Goal: Task Accomplishment & Management: Manage account settings

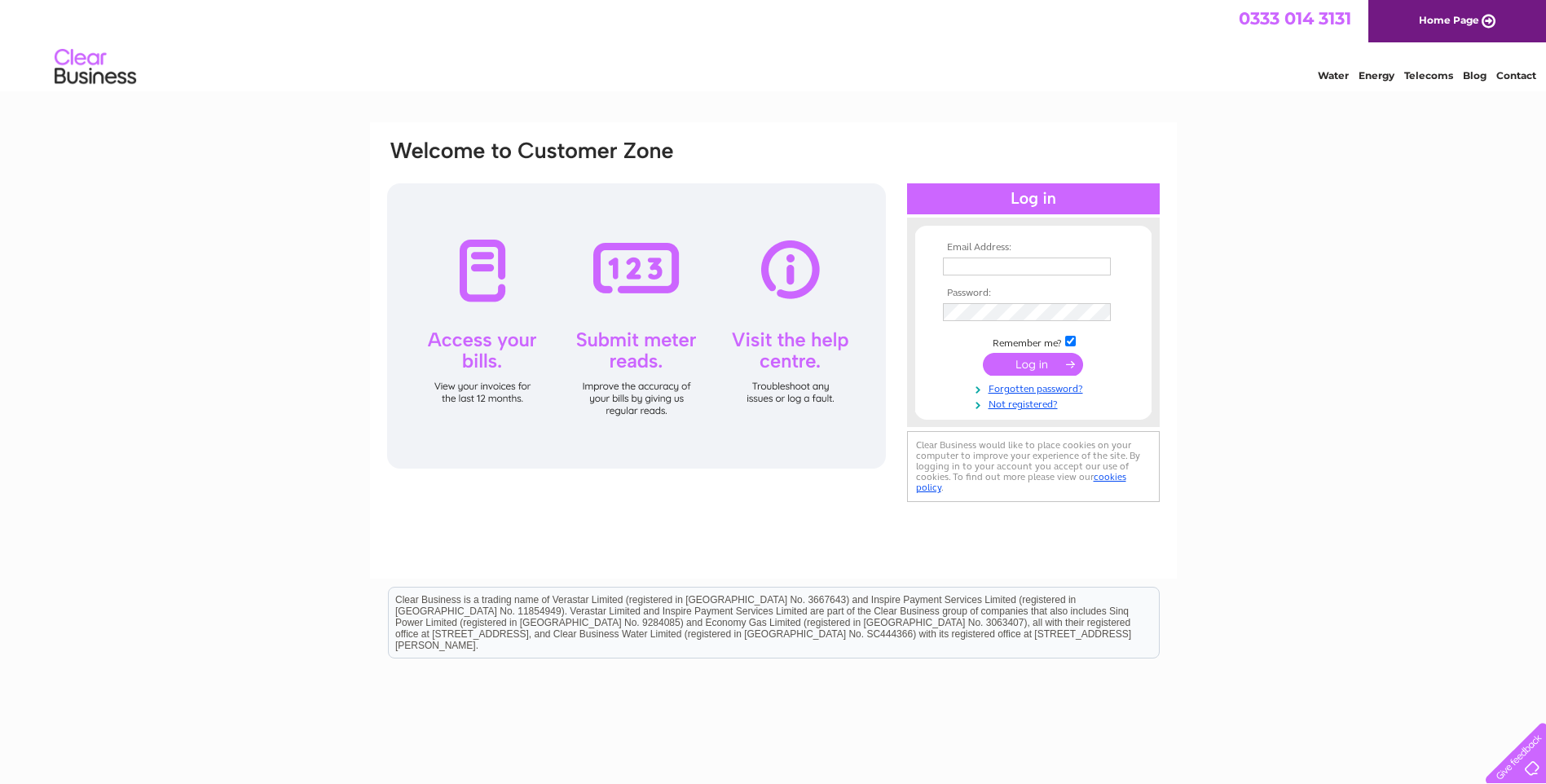
click at [952, 268] on input "text" at bounding box center [1027, 266] width 168 height 18
type input "susangear56@outlook.com"
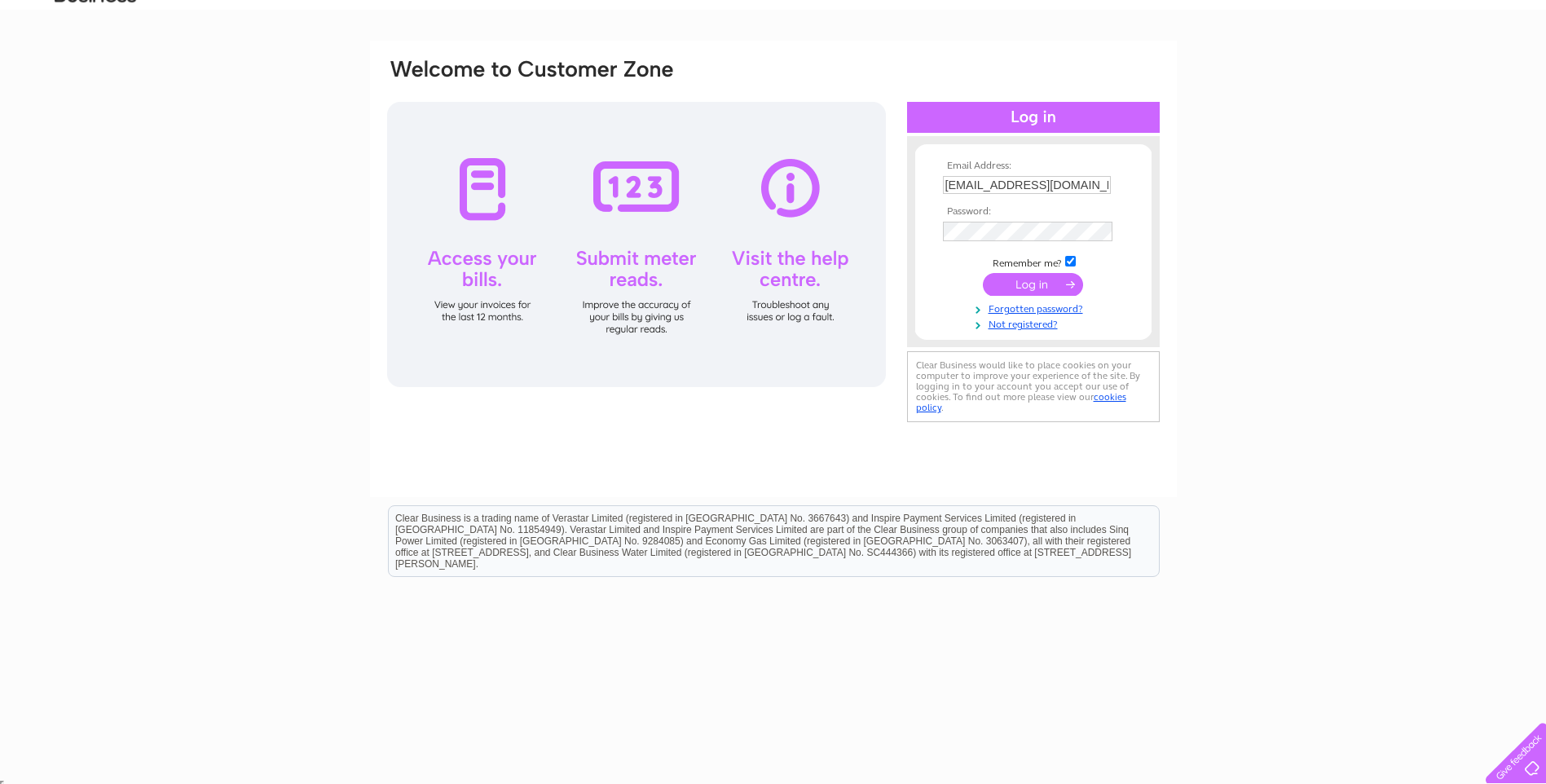
click at [1035, 279] on input "submit" at bounding box center [1032, 284] width 101 height 23
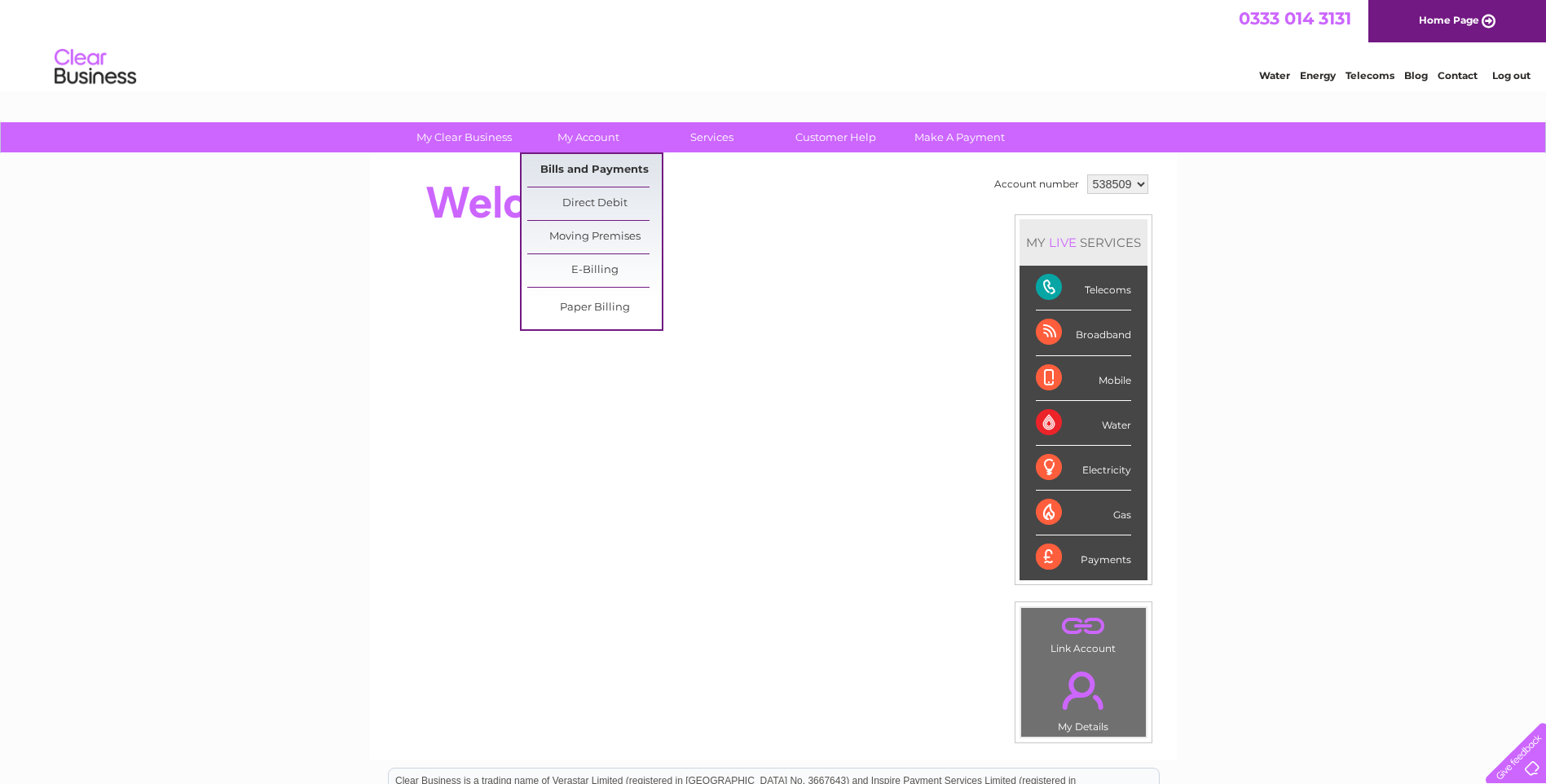
click at [601, 166] on link "Bills and Payments" at bounding box center [594, 170] width 135 height 32
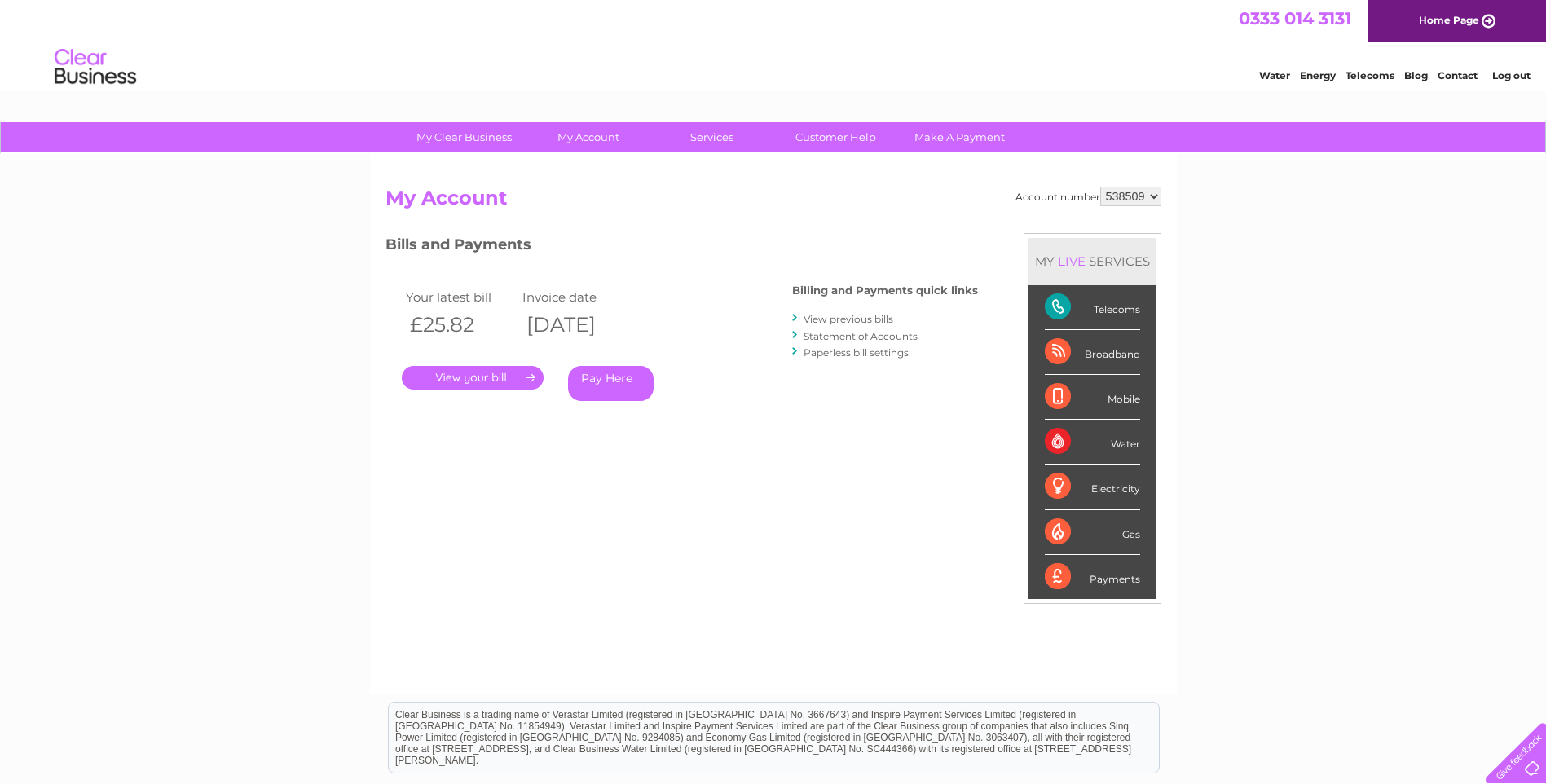
click at [488, 373] on link "." at bounding box center [472, 378] width 142 height 24
click at [500, 377] on link "." at bounding box center [472, 378] width 142 height 24
click at [533, 376] on link "." at bounding box center [472, 378] width 142 height 24
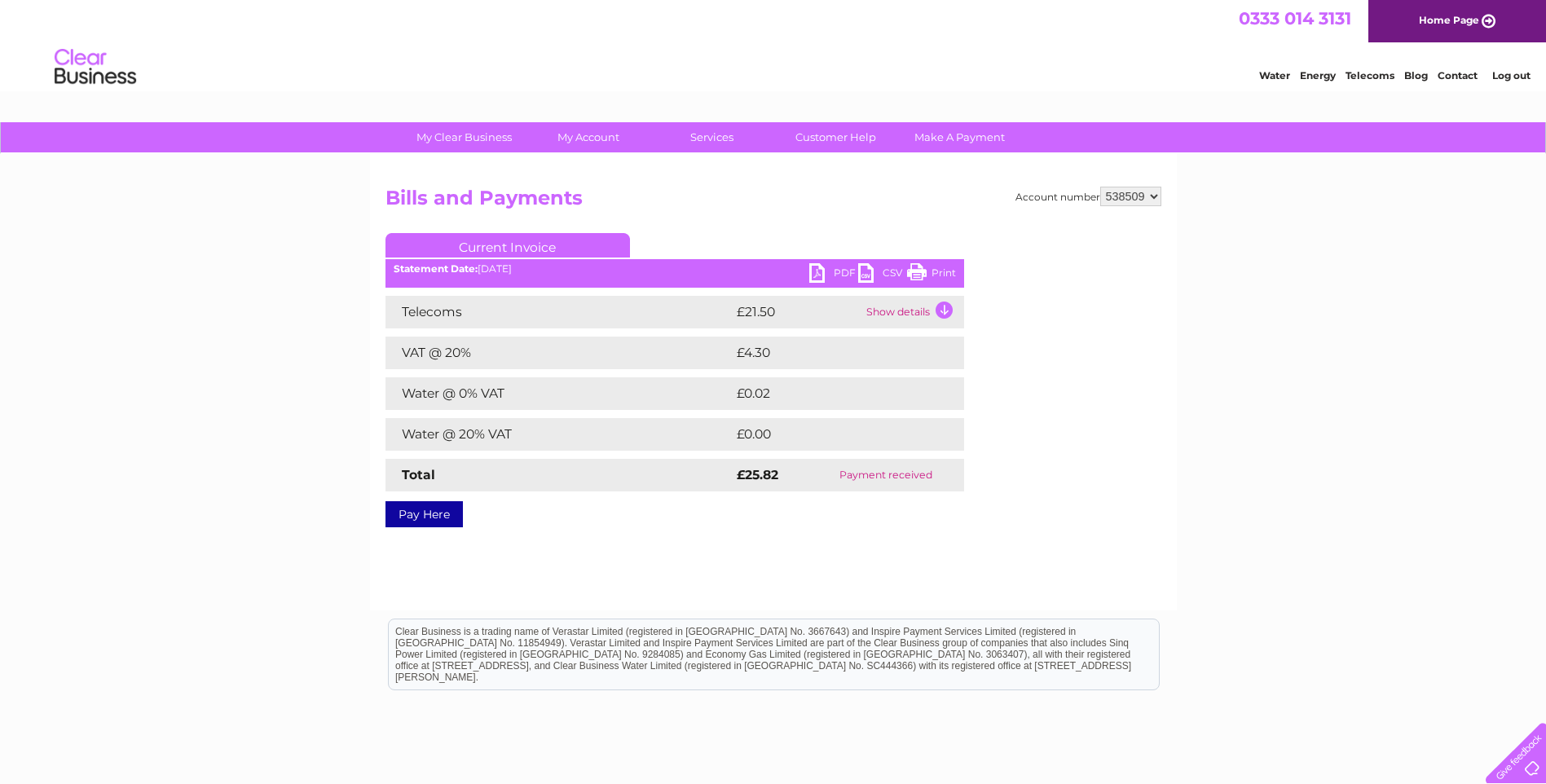
click at [823, 275] on link "PDF" at bounding box center [833, 275] width 49 height 24
click at [942, 309] on td "Show details" at bounding box center [912, 312] width 101 height 32
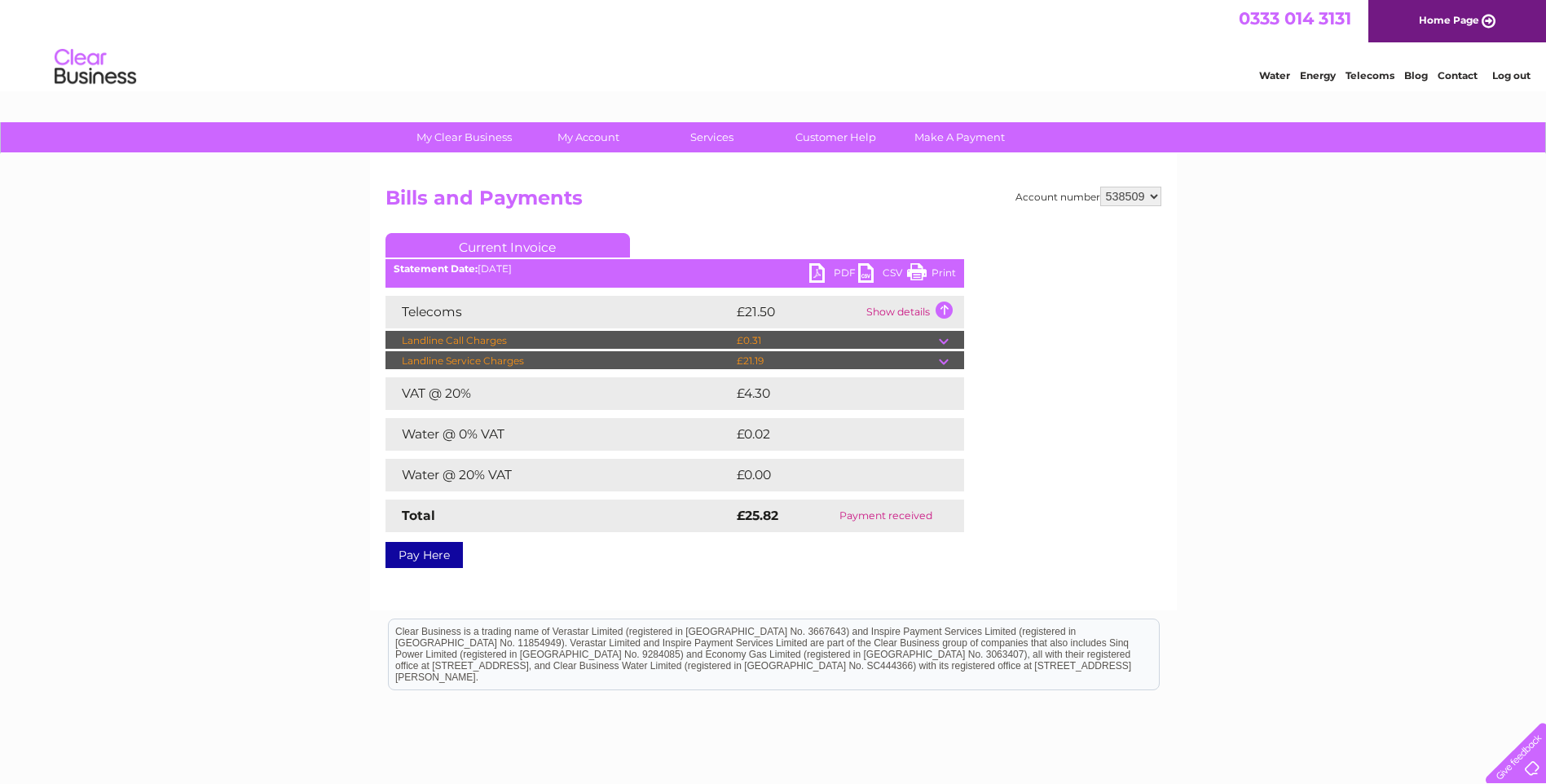
click at [817, 274] on link "PDF" at bounding box center [833, 275] width 49 height 24
click at [1511, 77] on link "Log out" at bounding box center [1511, 75] width 39 height 12
